Goal: Information Seeking & Learning: Learn about a topic

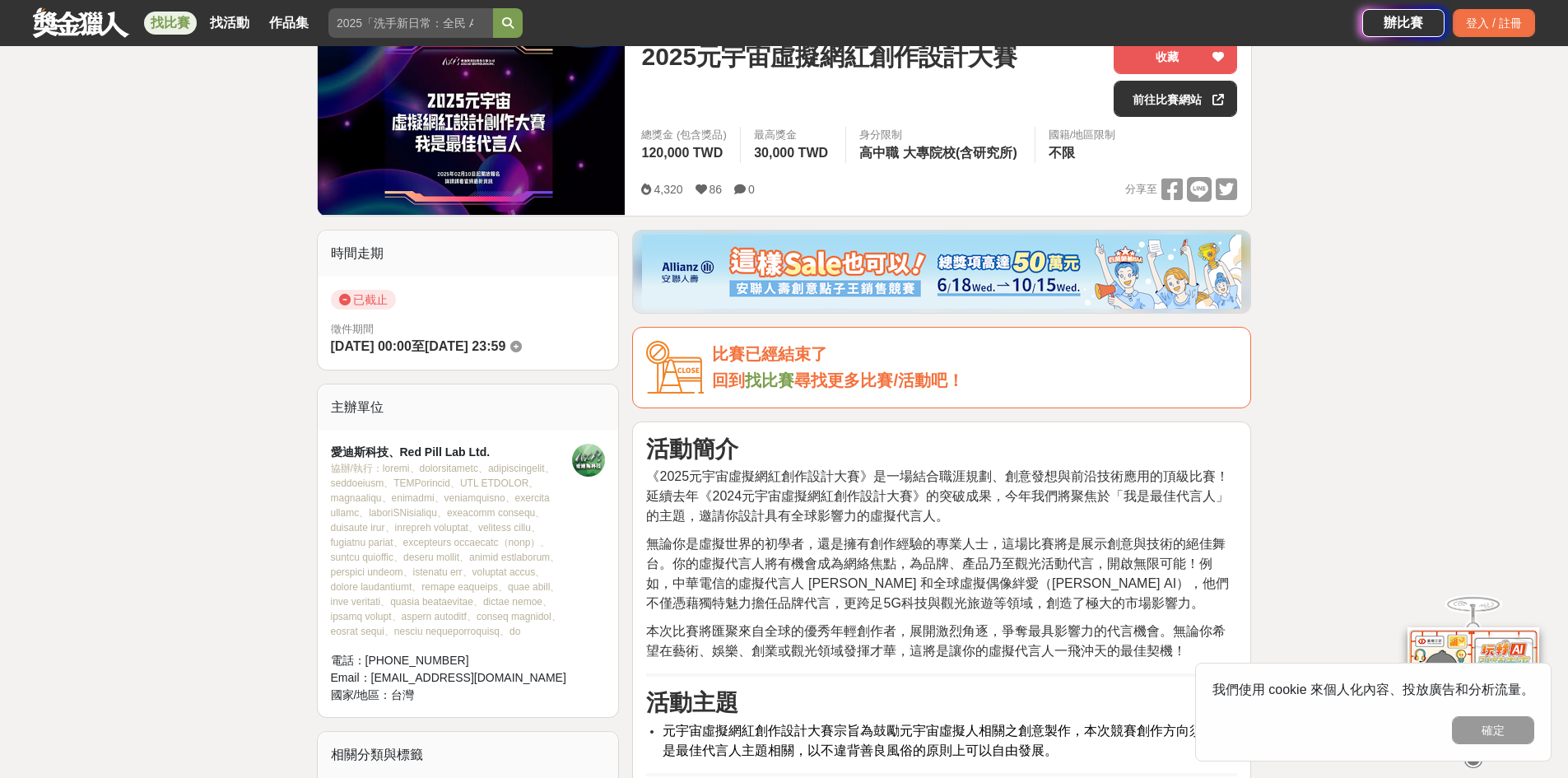
scroll to position [164, 0]
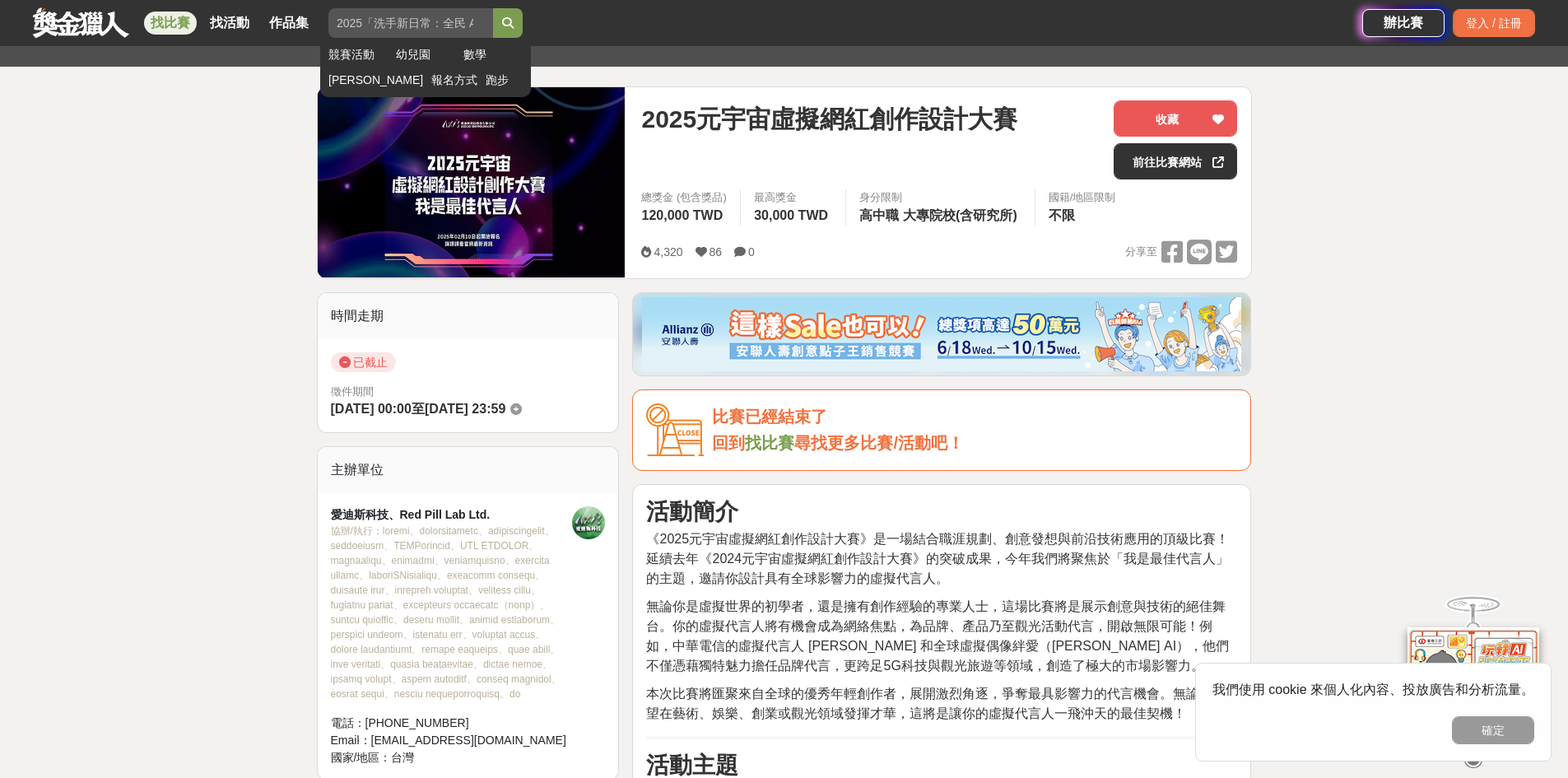
click at [447, 25] on input "search" at bounding box center [411, 23] width 164 height 30
click at [427, 15] on input "search" at bounding box center [411, 23] width 164 height 30
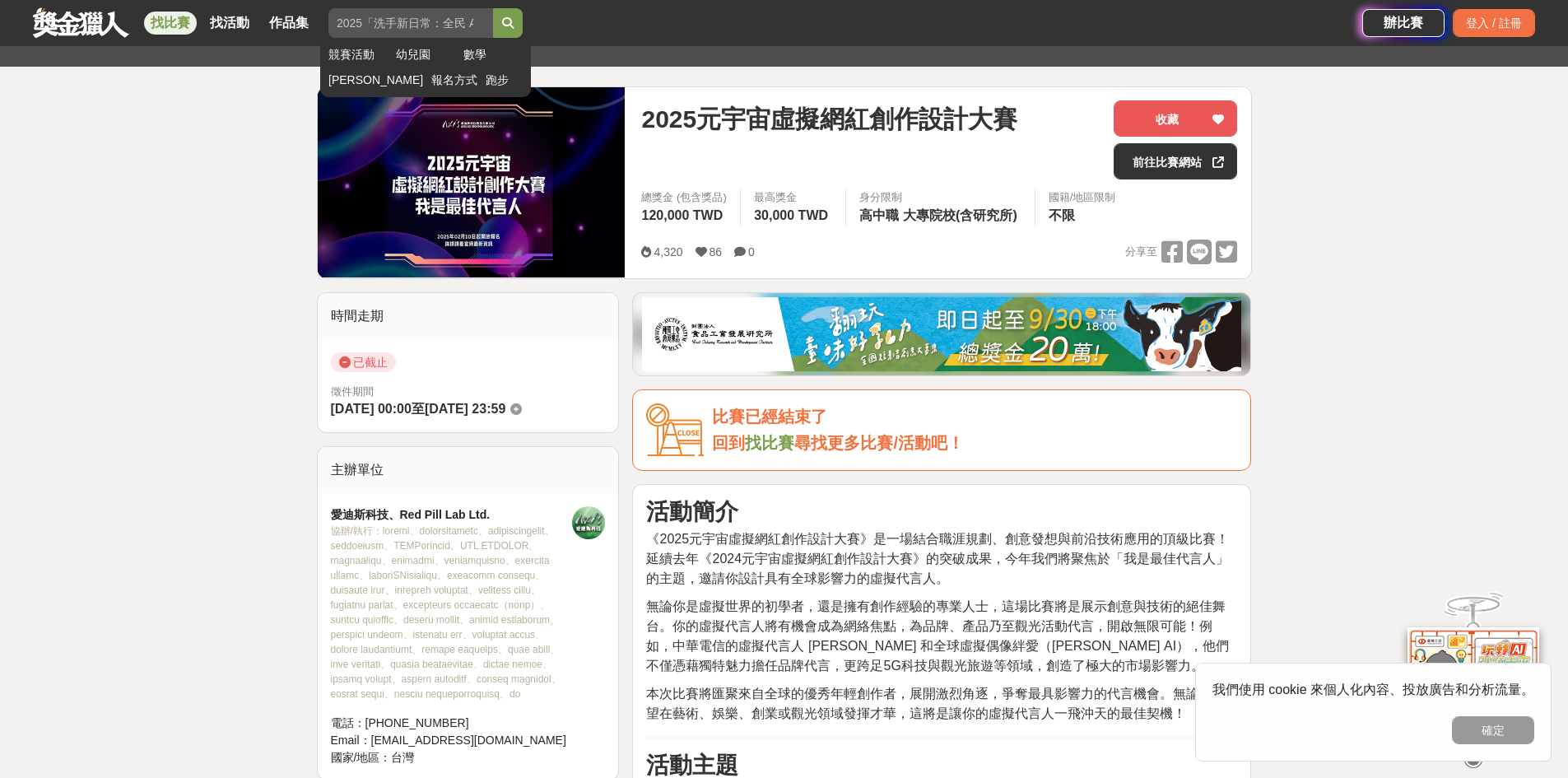
click at [396, 25] on input "search" at bounding box center [411, 23] width 164 height 30
type input "角色設計"
click at [493, 9] on button "submit" at bounding box center [508, 23] width 30 height 30
